Goal: Task Accomplishment & Management: Complete application form

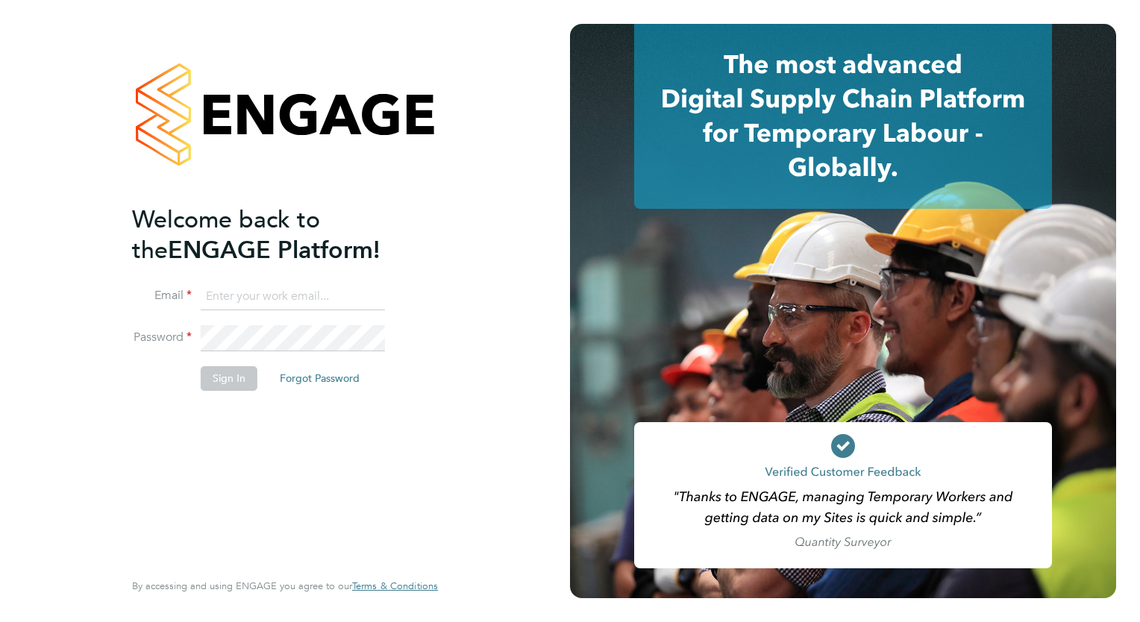
type input "[PERSON_NAME][EMAIL_ADDRESS][PERSON_NAME][DOMAIN_NAME]"
click at [220, 381] on button "Sign In" at bounding box center [229, 378] width 57 height 24
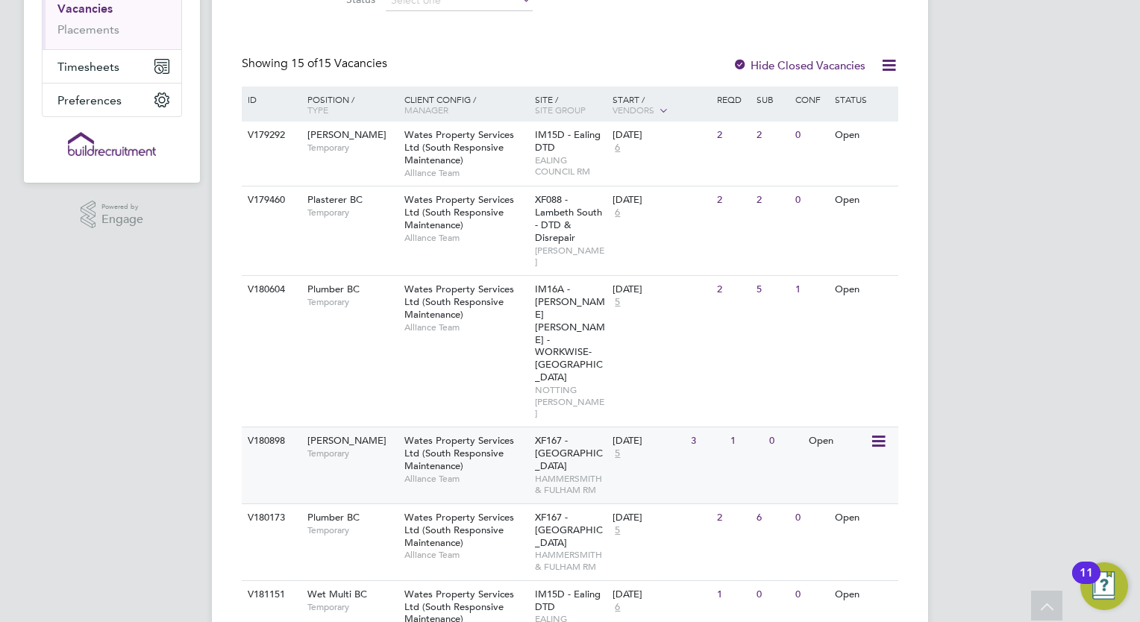
scroll to position [155, 0]
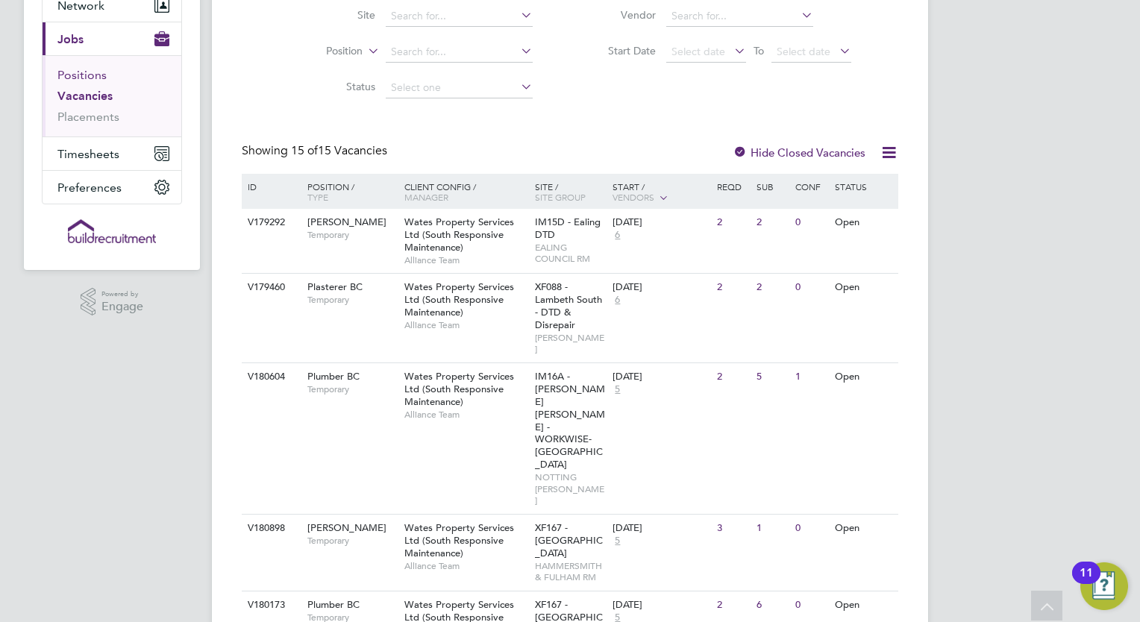
click at [84, 76] on link "Positions" at bounding box center [81, 75] width 49 height 14
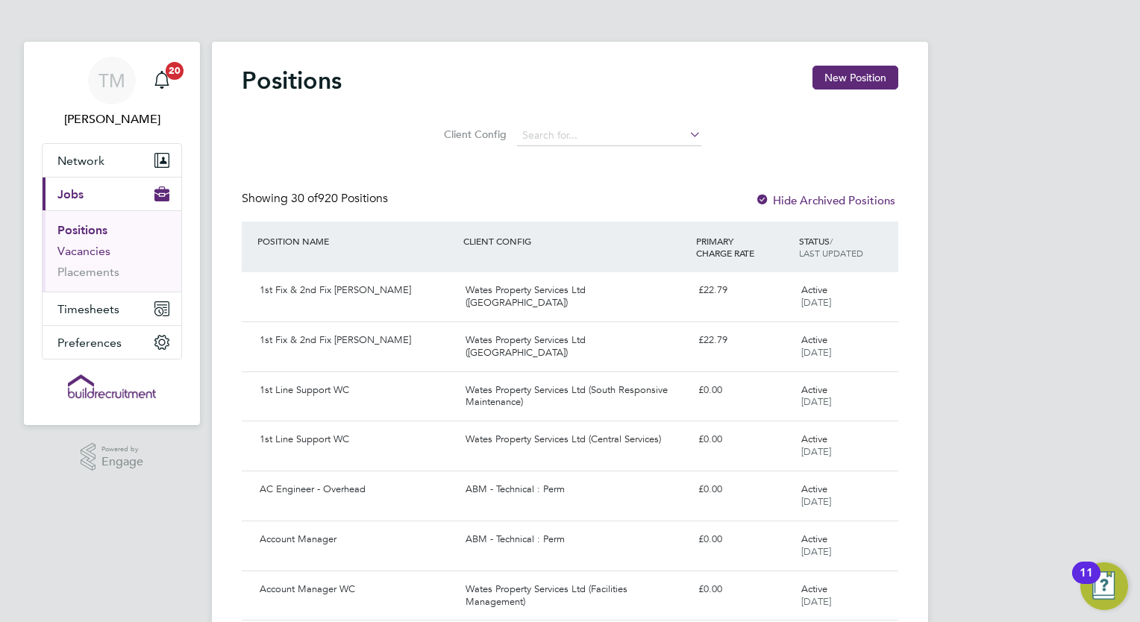
click at [100, 252] on link "Vacancies" at bounding box center [83, 251] width 53 height 14
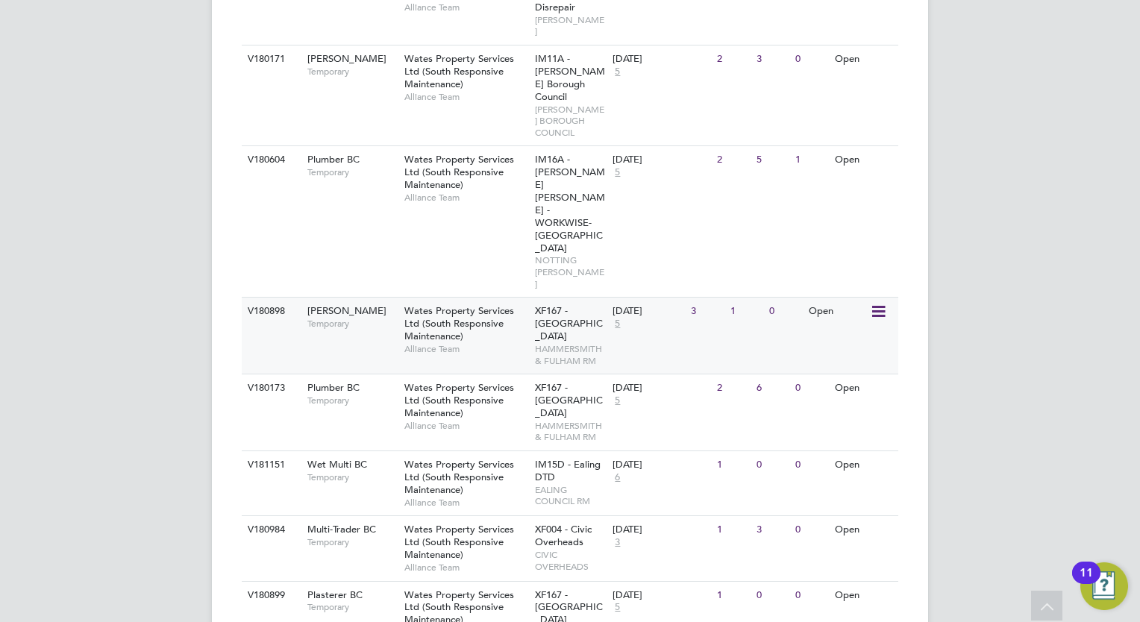
scroll to position [448, 0]
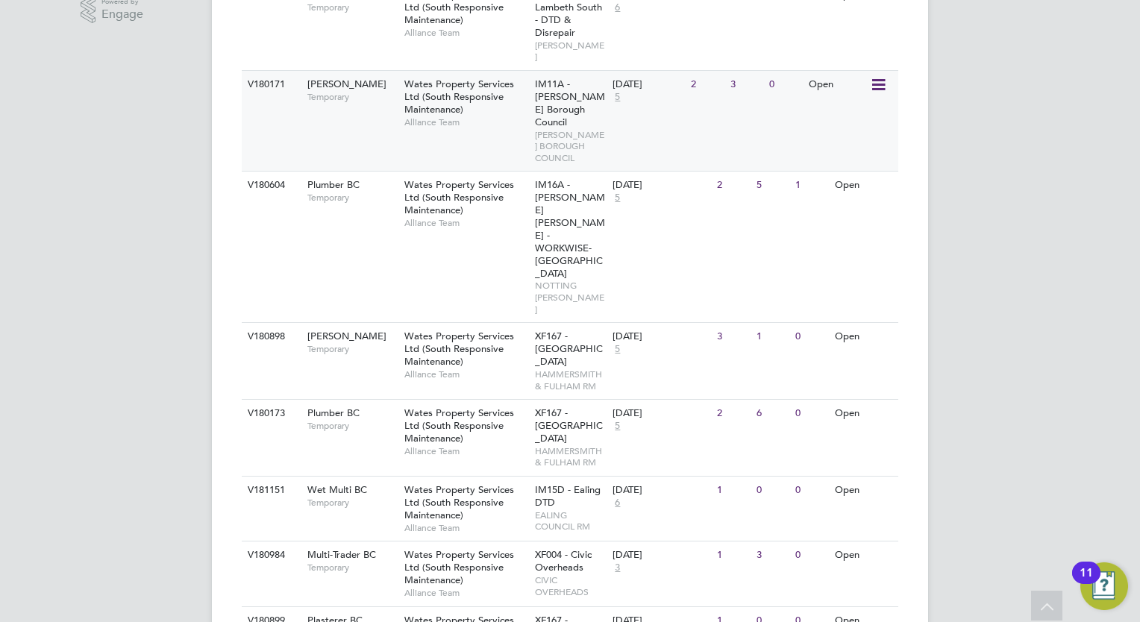
click at [620, 95] on div "14 Oct 2025 5" at bounding box center [648, 91] width 78 height 40
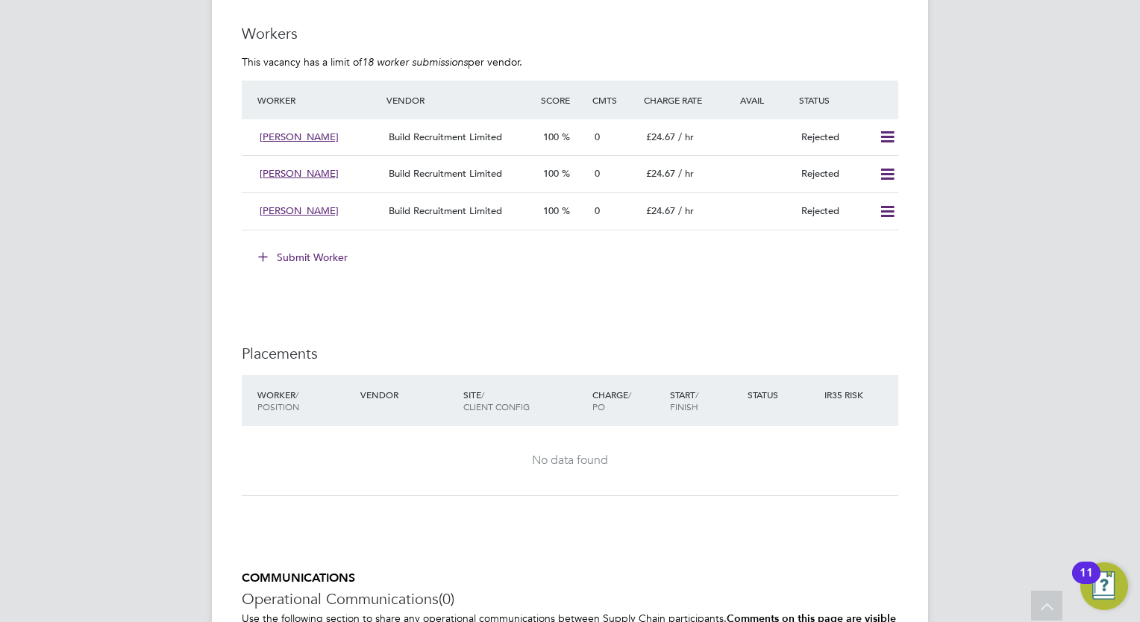
click at [332, 255] on button "Submit Worker" at bounding box center [304, 258] width 112 height 24
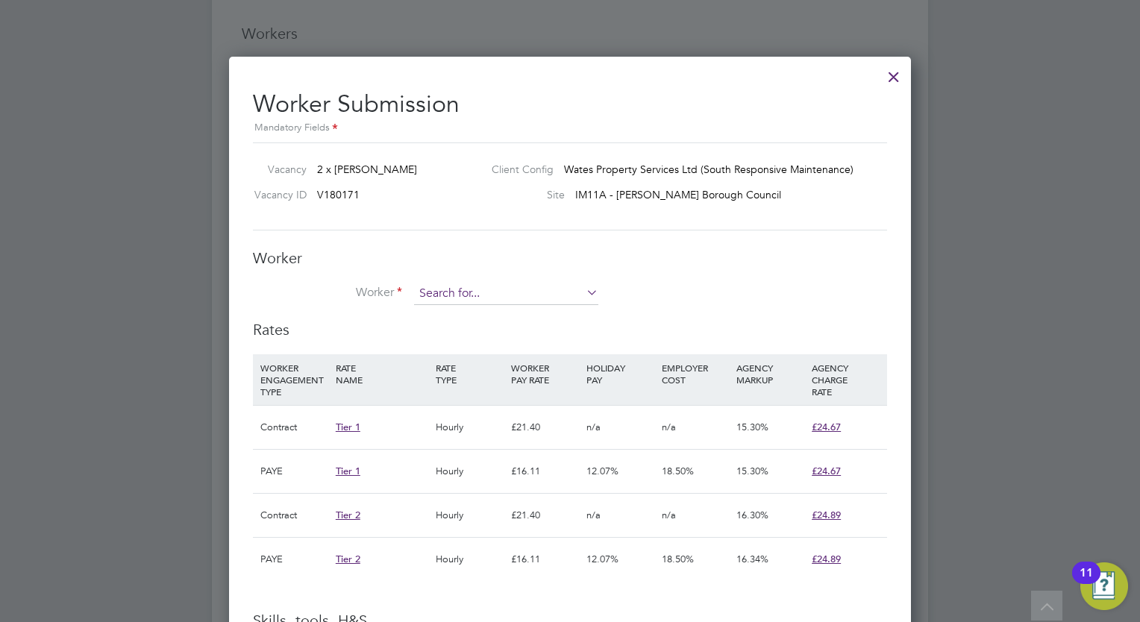
click at [476, 287] on input at bounding box center [506, 294] width 184 height 22
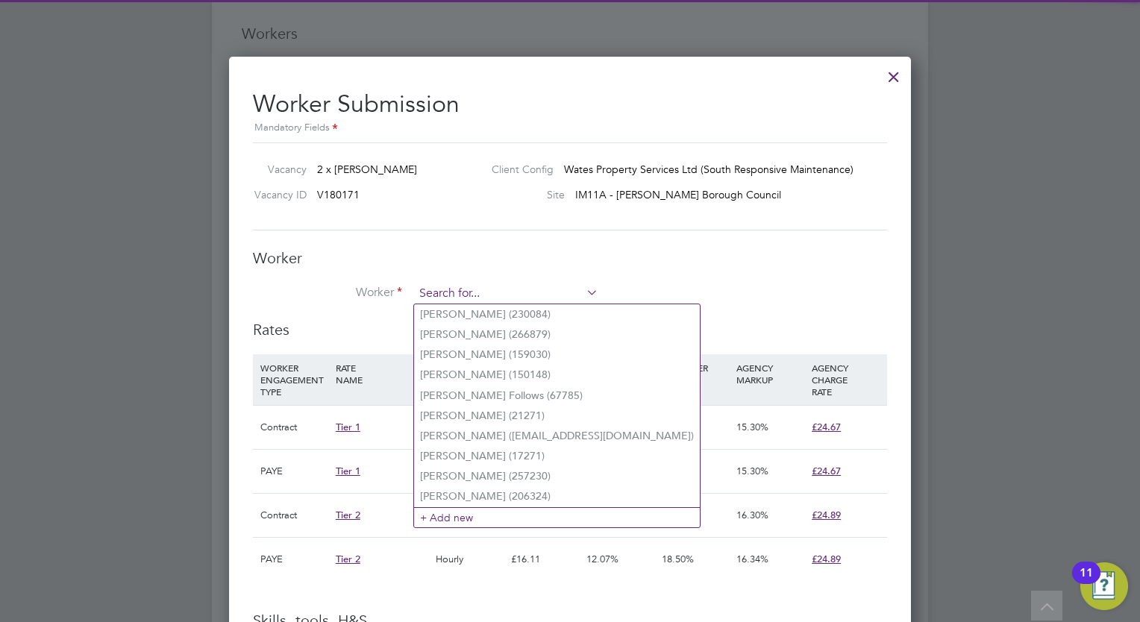
paste input "afcliam2020@gmail.com"
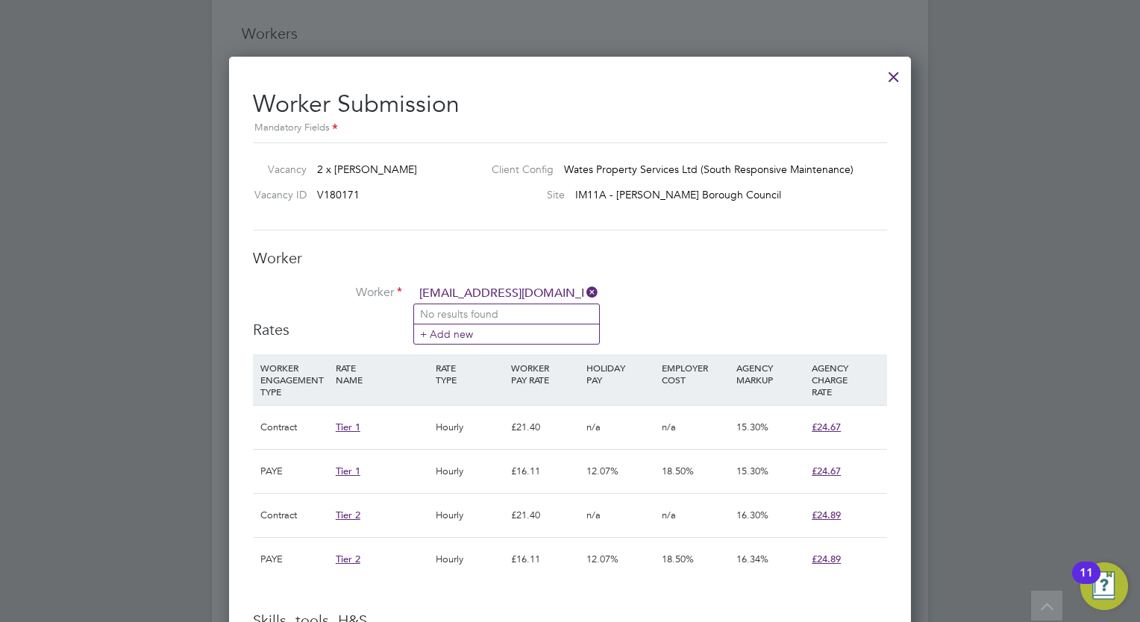
type input "afcliam2020@gmail.com"
click at [681, 303] on li "Worker afcliam2020@gmail.com" at bounding box center [570, 301] width 634 height 37
click at [544, 301] on input at bounding box center [506, 294] width 184 height 22
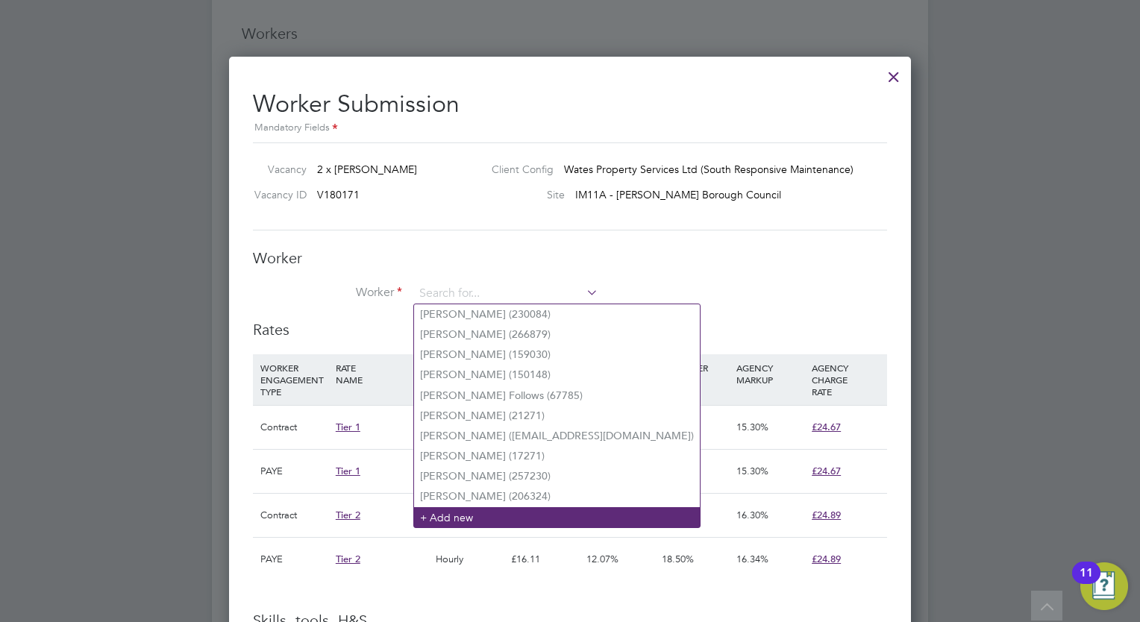
click at [475, 513] on li "+ Add new" at bounding box center [557, 517] width 286 height 20
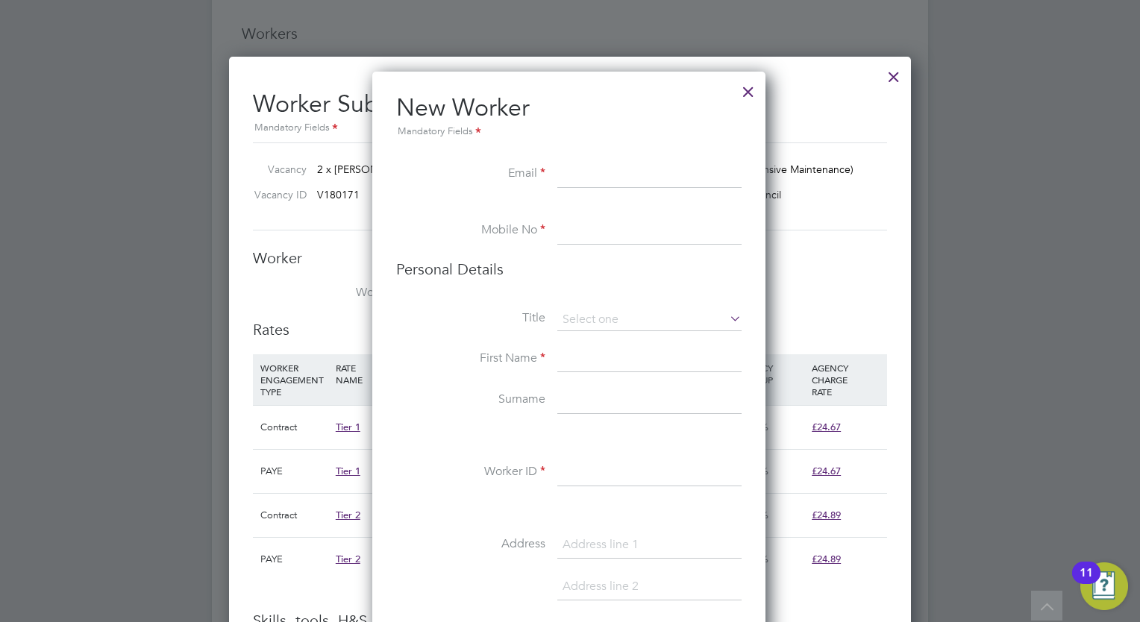
paste input "afcliam2020@gmail.com"
type input "afcliam2020@gmail.com"
click at [645, 243] on input at bounding box center [649, 231] width 184 height 27
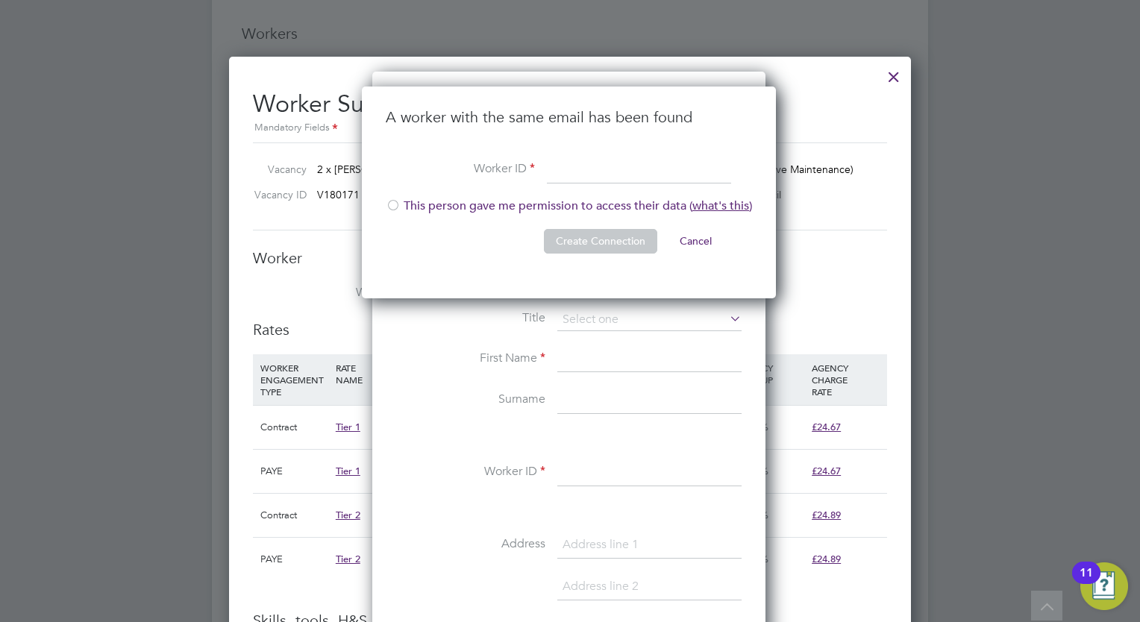
click at [393, 204] on div at bounding box center [393, 206] width 15 height 15
click at [572, 177] on input at bounding box center [639, 170] width 184 height 27
type input "206944"
click at [619, 241] on button "Create Connection" at bounding box center [600, 241] width 113 height 24
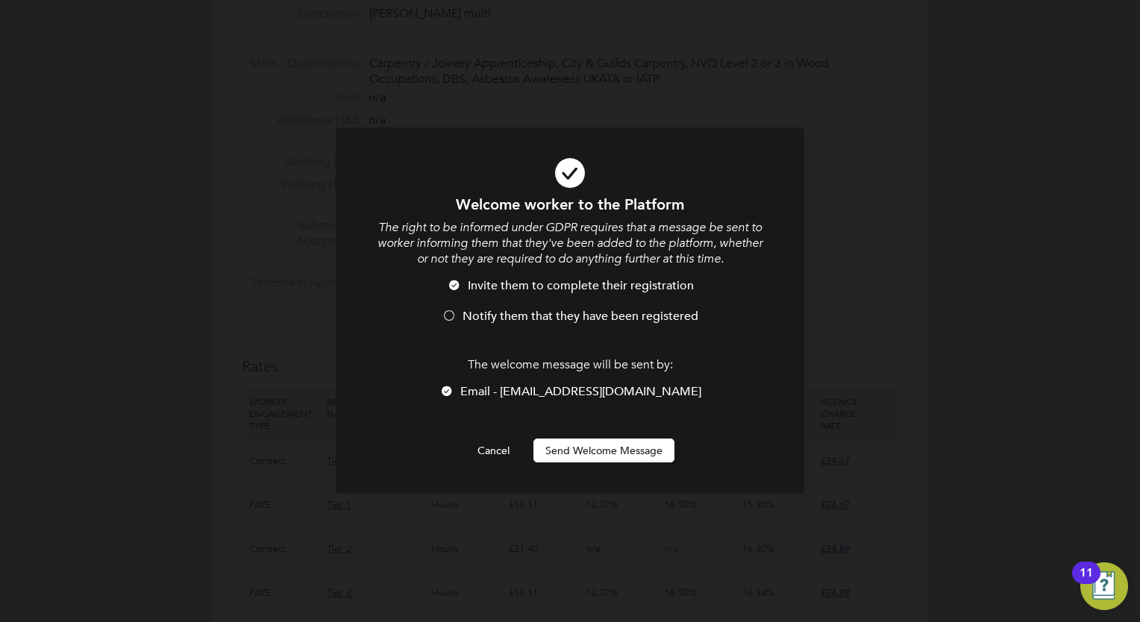
click at [636, 453] on button "Send Welcome Message" at bounding box center [604, 451] width 141 height 24
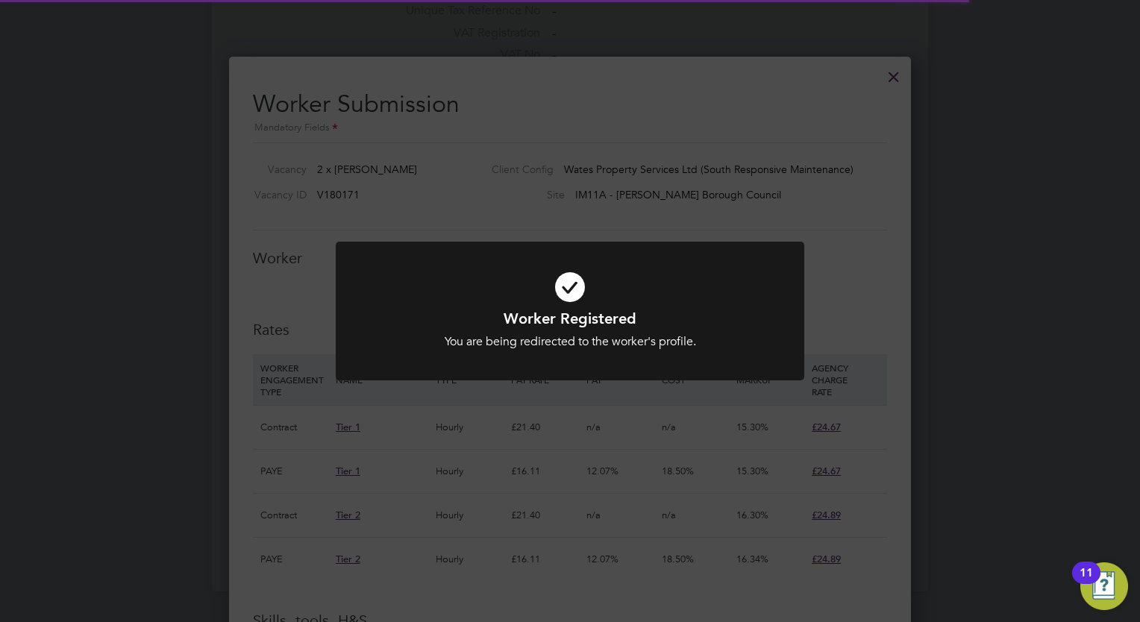
click at [709, 203] on div "Worker Registered You are being redirected to the worker's profile. Cancel Okay" at bounding box center [570, 311] width 1140 height 622
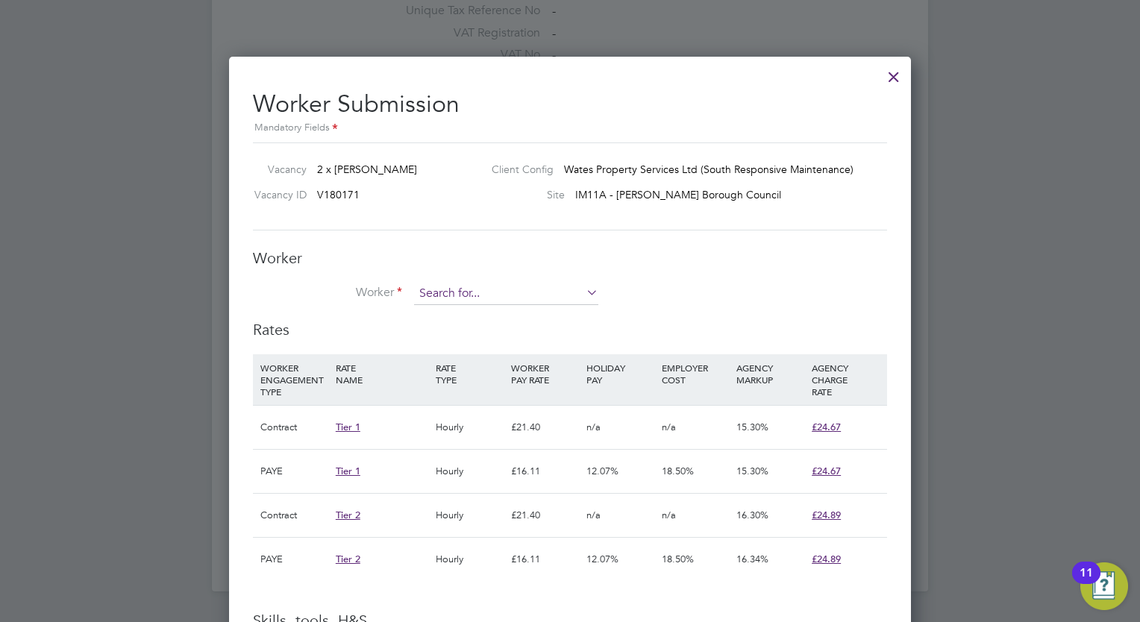
click at [474, 299] on input at bounding box center [506, 294] width 184 height 22
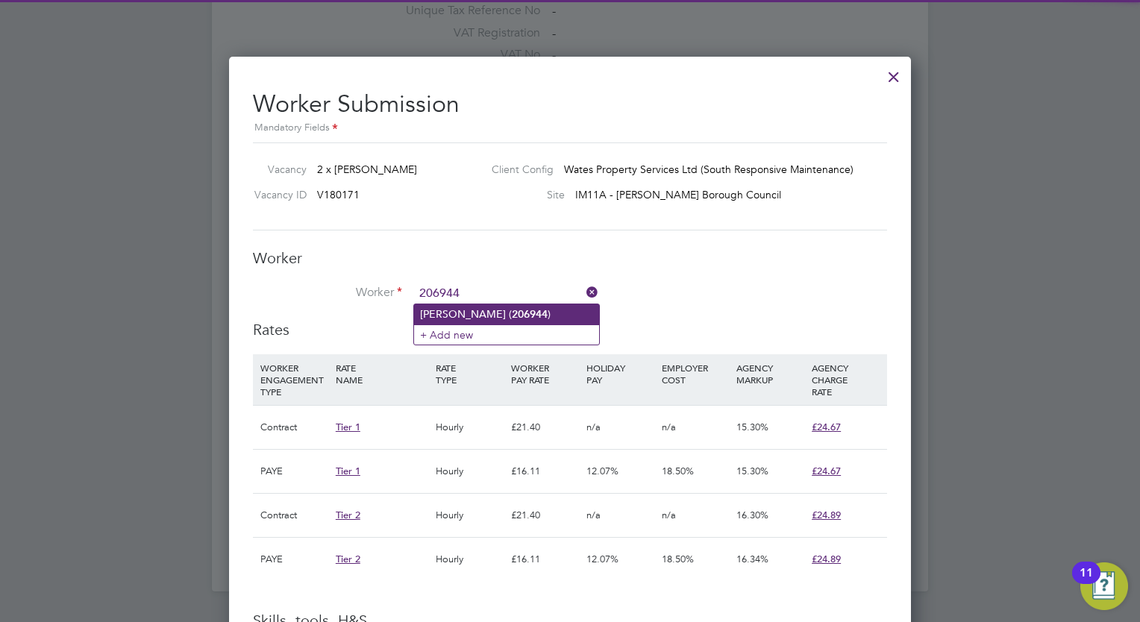
click at [484, 309] on li "Liam O'Neill ( 206944 )" at bounding box center [506, 314] width 185 height 20
type input "Liam O'Neill (206944)"
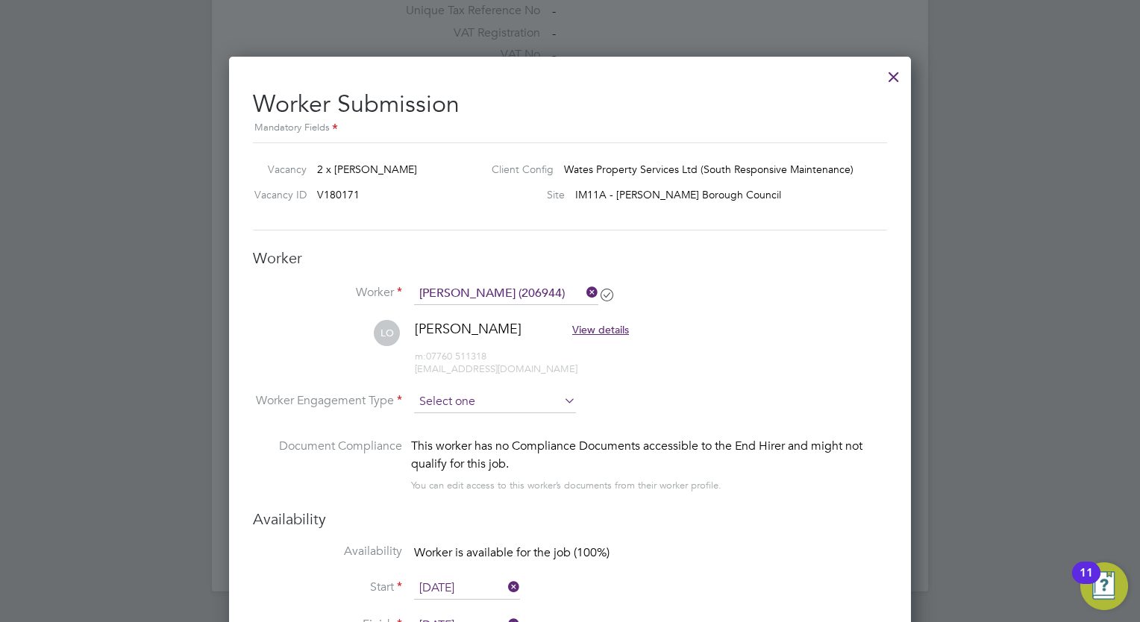
click at [460, 401] on input at bounding box center [495, 402] width 162 height 22
click at [454, 422] on li "Contract" at bounding box center [495, 421] width 163 height 19
type input "Contract"
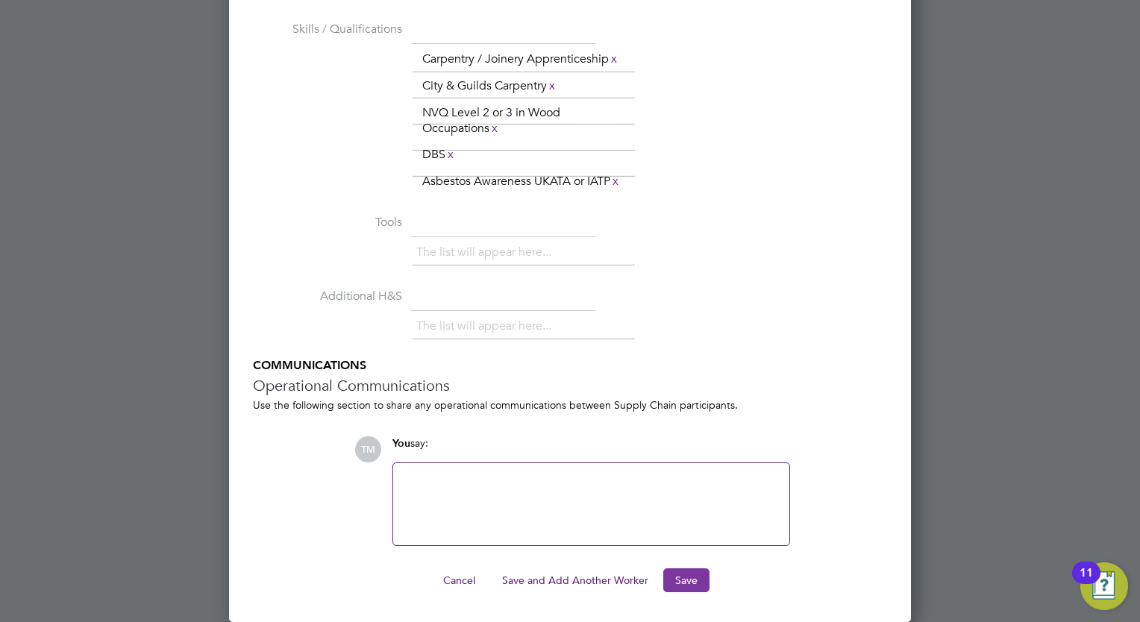
click at [701, 581] on button "Save" at bounding box center [686, 581] width 46 height 24
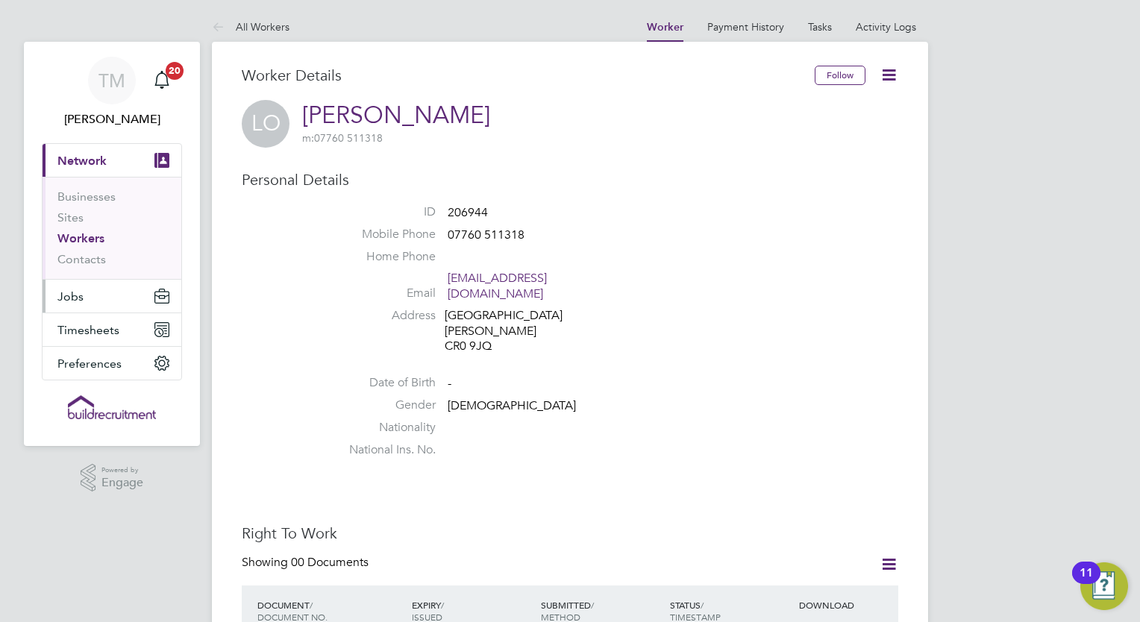
click at [79, 293] on span "Jobs" at bounding box center [70, 297] width 26 height 14
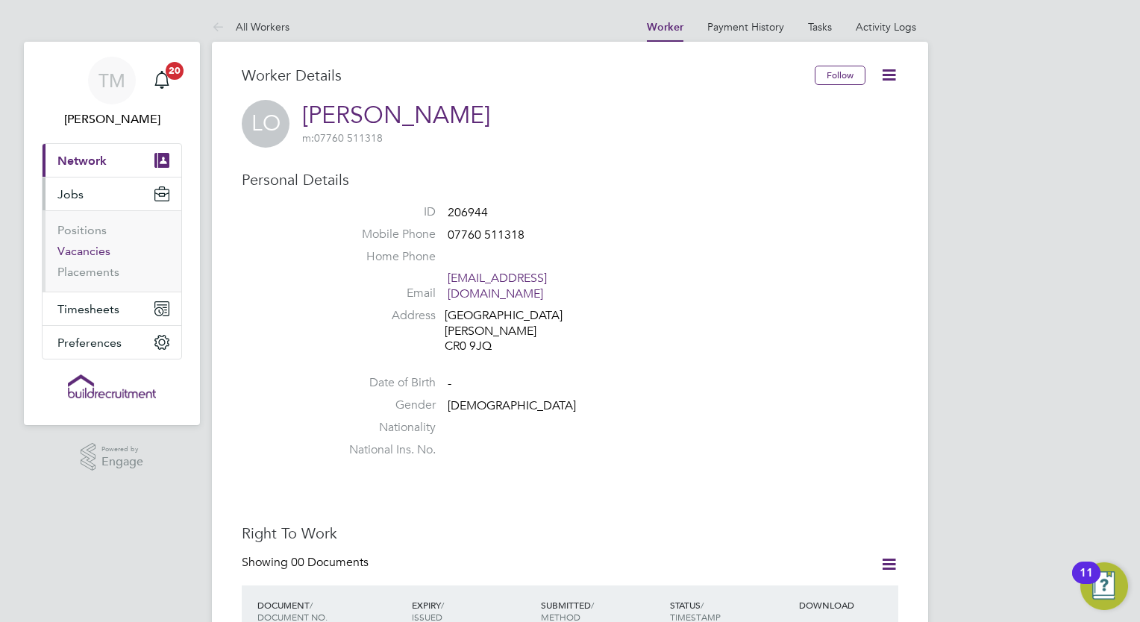
click at [90, 249] on link "Vacancies" at bounding box center [83, 251] width 53 height 14
